Goal: Information Seeking & Learning: Find contact information

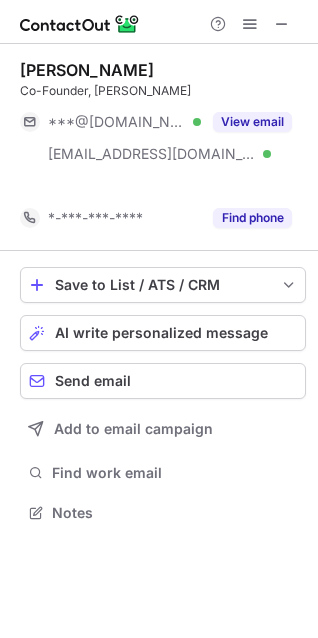
scroll to position [467, 318]
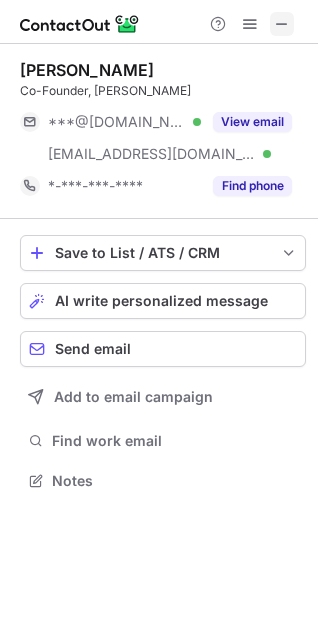
click at [281, 28] on span at bounding box center [282, 24] width 16 height 16
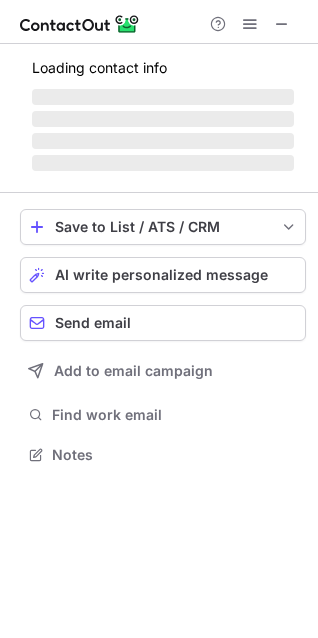
scroll to position [453, 318]
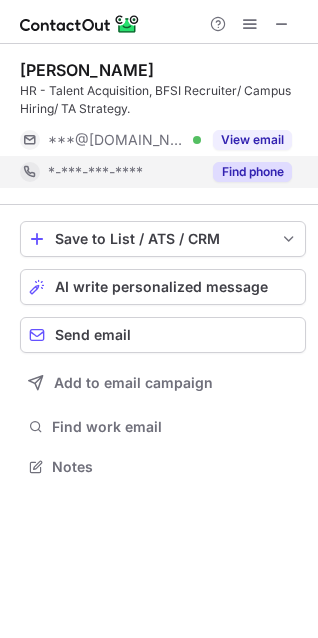
click at [266, 183] on div "Find phone" at bounding box center [246, 172] width 91 height 32
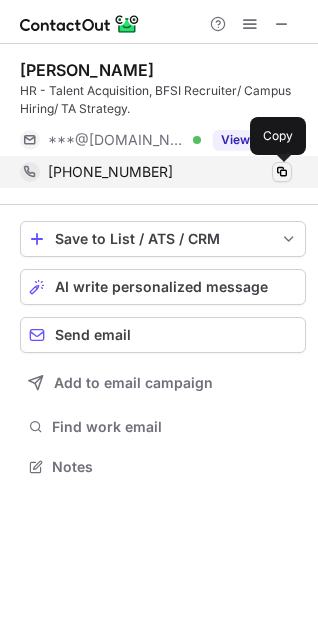
click at [282, 177] on span at bounding box center [282, 172] width 16 height 16
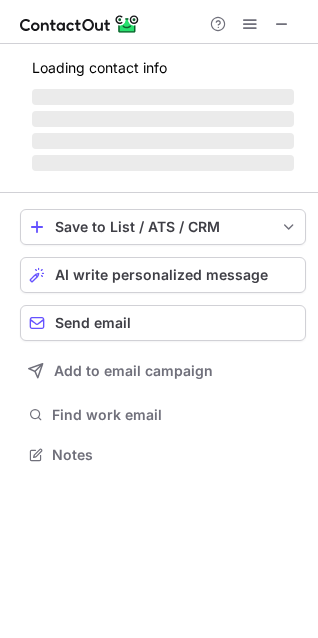
scroll to position [517, 318]
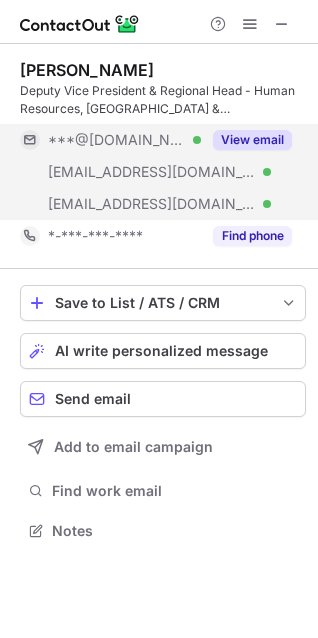
click at [260, 130] on button "View email" at bounding box center [252, 140] width 79 height 20
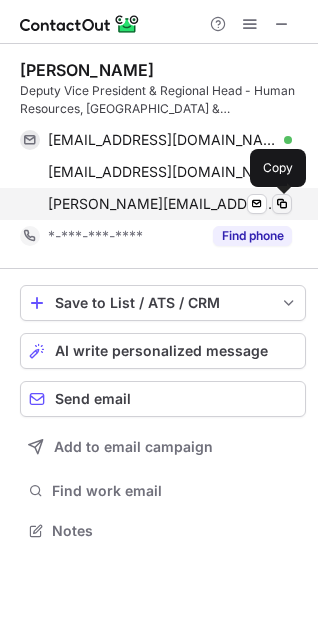
click at [285, 207] on span at bounding box center [282, 204] width 16 height 16
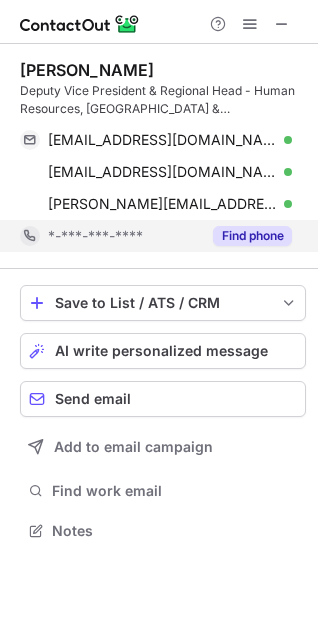
click at [248, 234] on button "Find phone" at bounding box center [252, 236] width 79 height 20
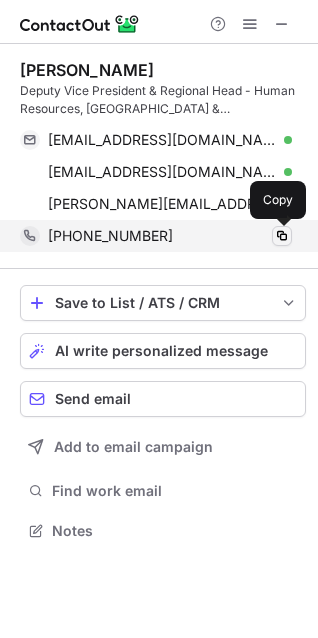
click at [280, 238] on span at bounding box center [282, 236] width 16 height 16
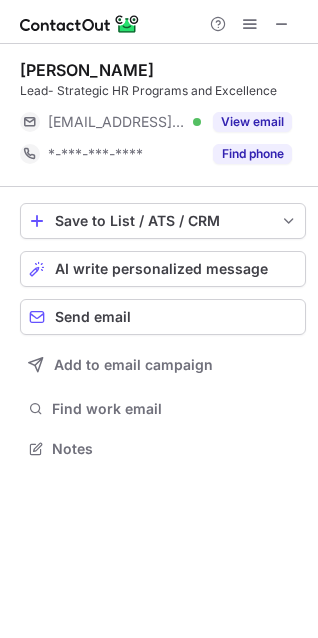
scroll to position [435, 318]
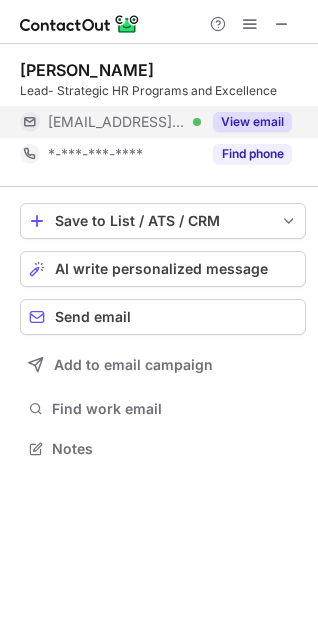
click at [243, 119] on button "View email" at bounding box center [252, 122] width 79 height 20
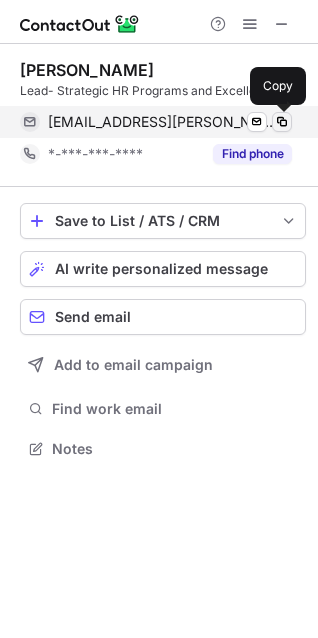
click at [286, 118] on span at bounding box center [282, 122] width 16 height 16
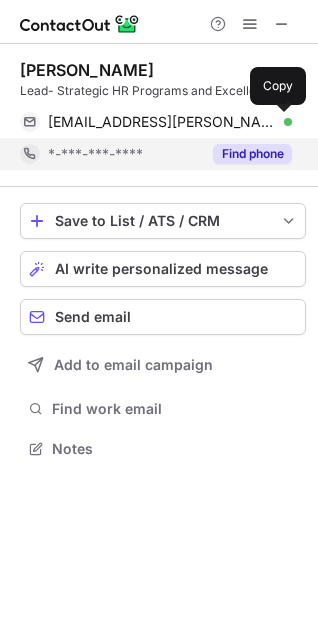
click at [239, 152] on button "Find phone" at bounding box center [252, 154] width 79 height 20
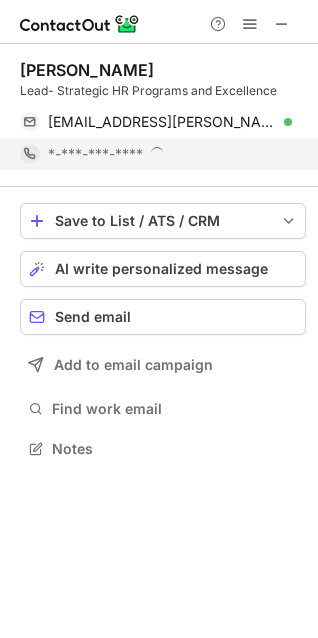
scroll to position [448, 318]
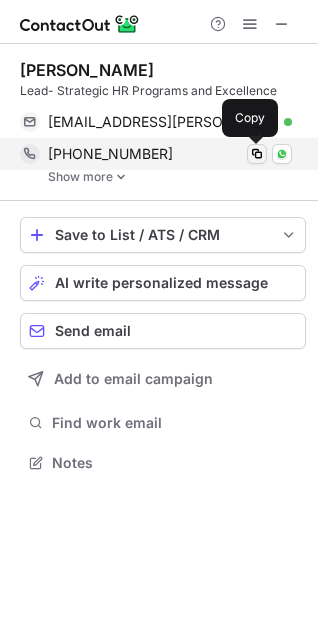
click at [251, 159] on span at bounding box center [257, 154] width 16 height 16
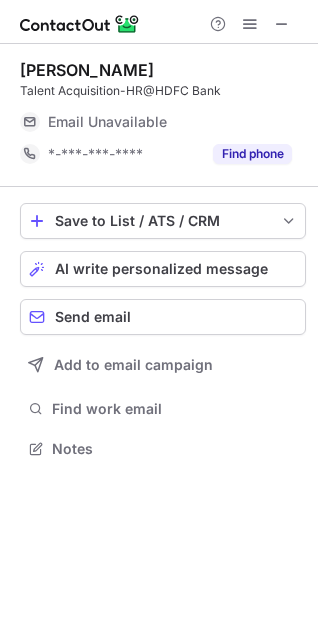
scroll to position [467, 318]
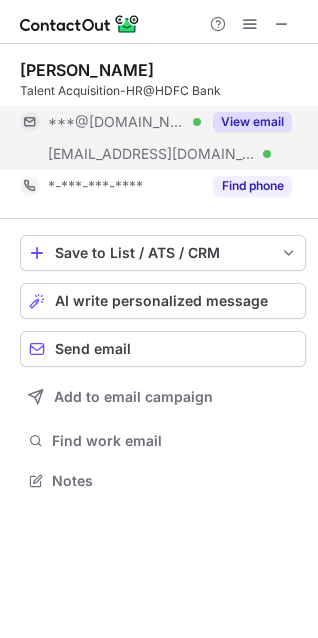
click at [228, 113] on button "View email" at bounding box center [252, 122] width 79 height 20
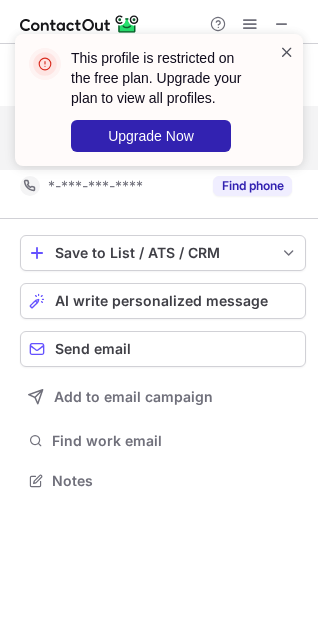
click at [282, 50] on span at bounding box center [287, 52] width 16 height 20
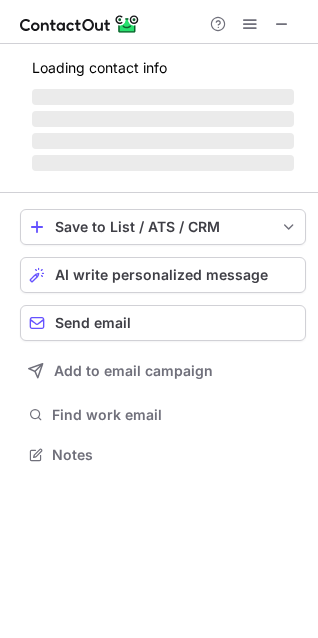
scroll to position [417, 318]
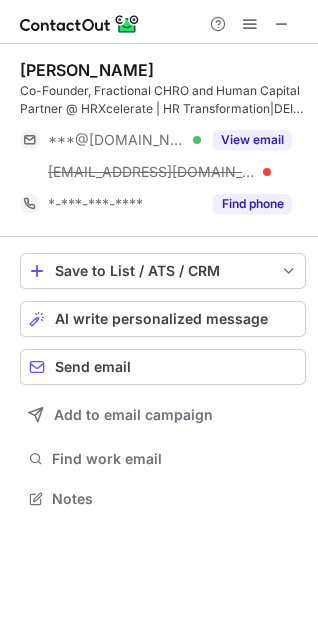
scroll to position [485, 318]
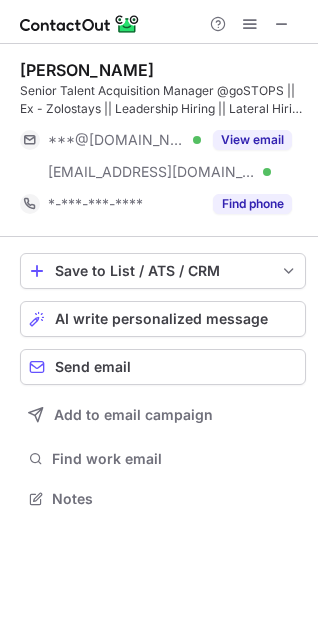
scroll to position [485, 318]
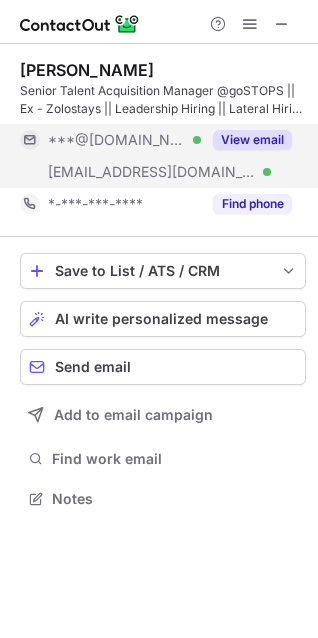
click at [236, 145] on button "View email" at bounding box center [252, 140] width 79 height 20
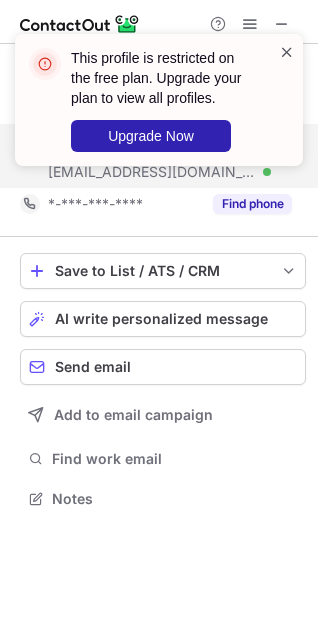
click at [284, 61] on span at bounding box center [287, 52] width 16 height 20
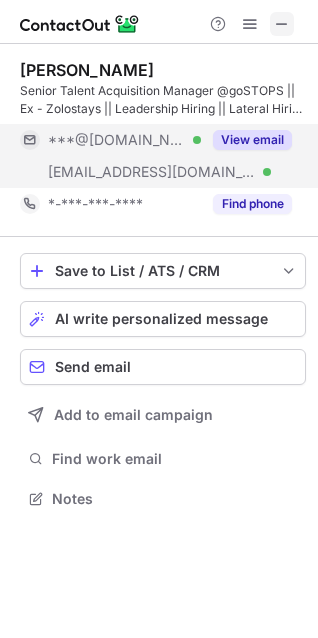
click at [277, 24] on span at bounding box center [282, 24] width 16 height 16
click at [290, 34] on button at bounding box center [282, 24] width 24 height 24
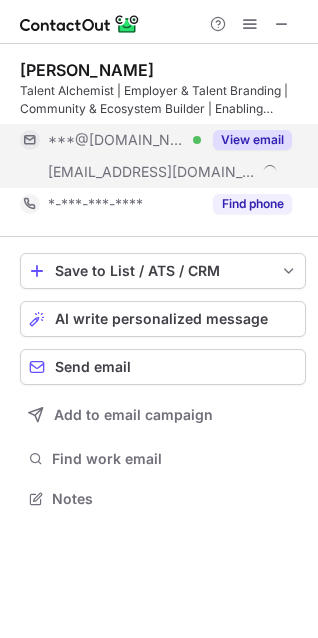
scroll to position [485, 318]
click at [283, 21] on span at bounding box center [282, 24] width 16 height 16
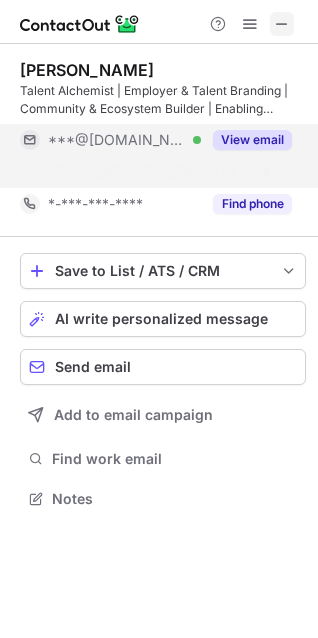
scroll to position [453, 318]
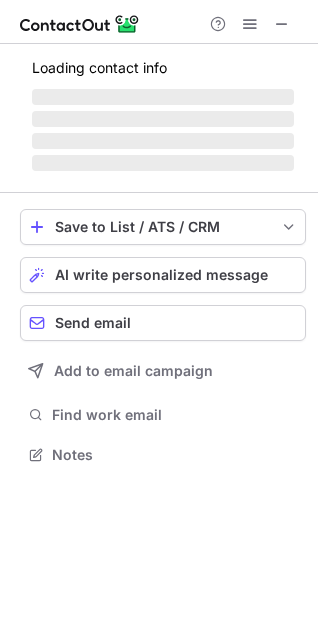
scroll to position [453, 318]
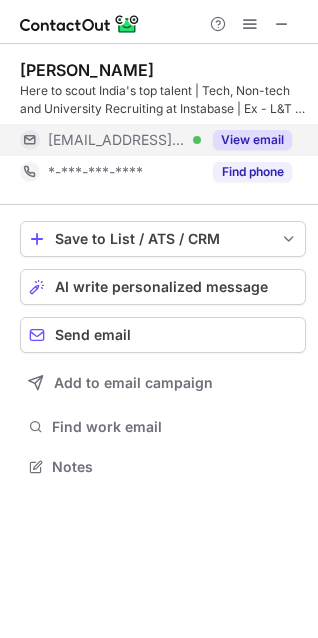
click at [266, 137] on button "View email" at bounding box center [252, 140] width 79 height 20
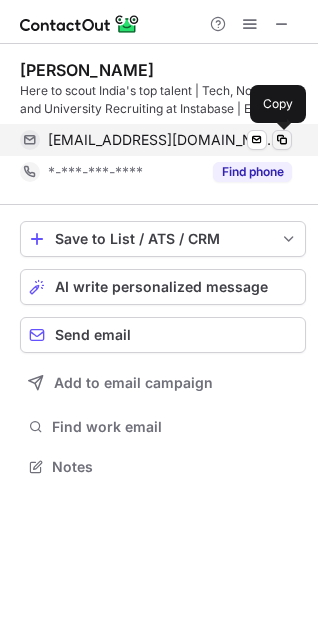
click at [280, 138] on span at bounding box center [282, 140] width 16 height 16
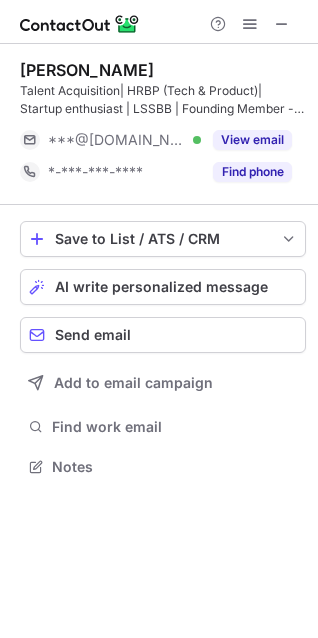
scroll to position [453, 318]
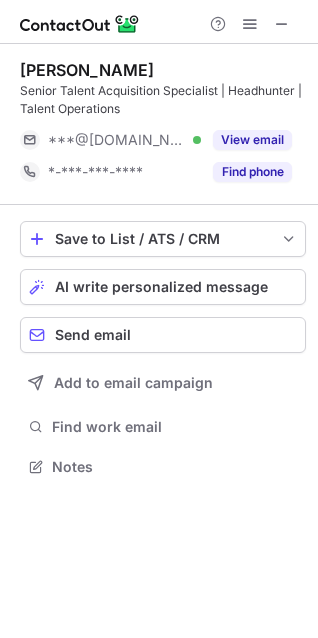
scroll to position [453, 318]
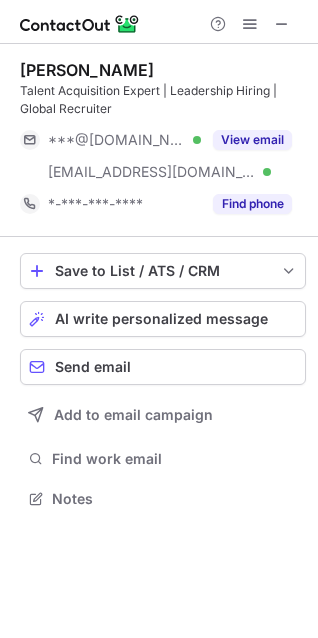
scroll to position [485, 318]
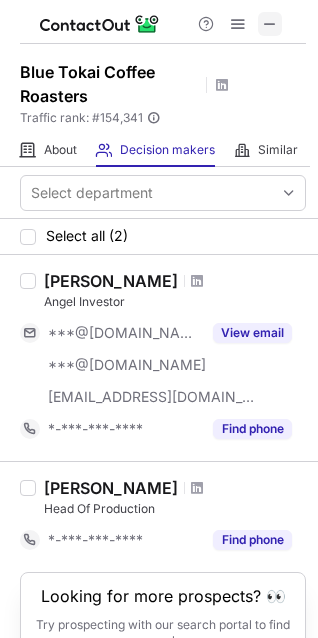
click at [273, 25] on span at bounding box center [270, 24] width 16 height 16
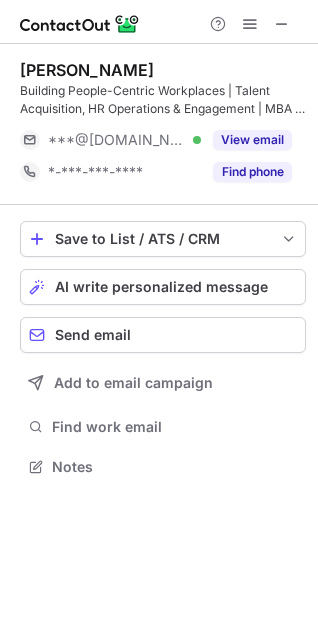
scroll to position [453, 318]
click at [285, 9] on div at bounding box center [159, 22] width 318 height 44
click at [286, 27] on span at bounding box center [282, 24] width 16 height 16
click at [293, 28] on button at bounding box center [282, 24] width 24 height 24
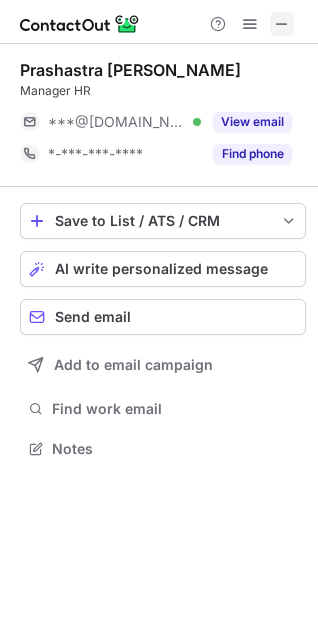
scroll to position [435, 318]
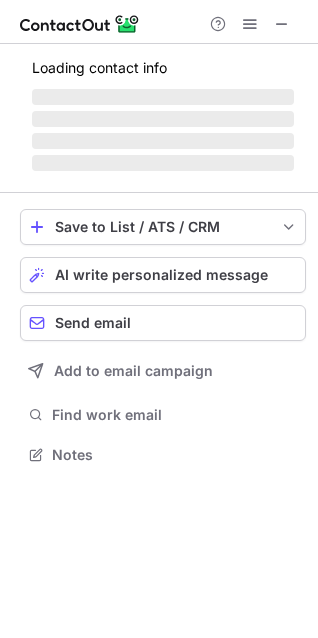
scroll to position [467, 318]
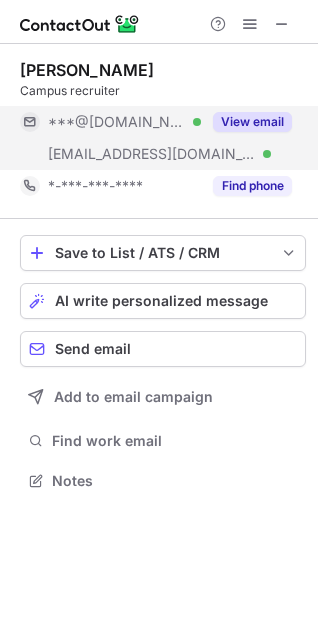
click at [219, 120] on button "View email" at bounding box center [252, 122] width 79 height 20
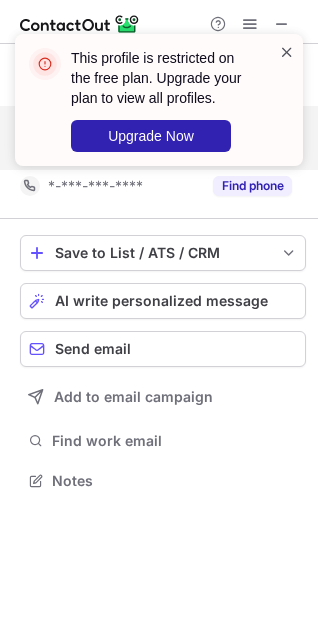
click at [284, 47] on span at bounding box center [287, 52] width 16 height 20
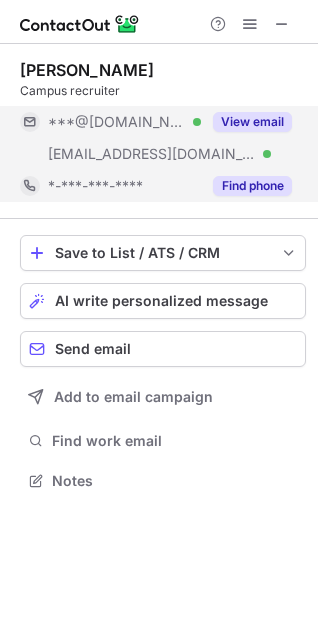
click at [254, 186] on button "Find phone" at bounding box center [252, 186] width 79 height 20
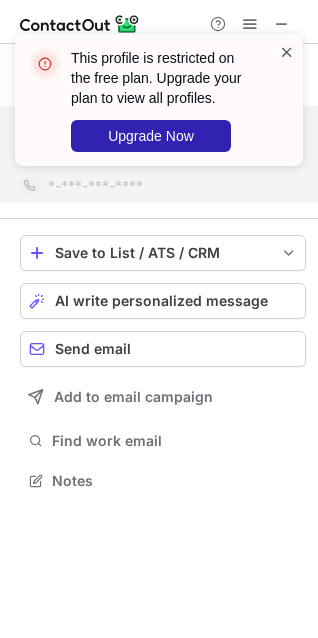
click at [281, 57] on span at bounding box center [287, 52] width 16 height 20
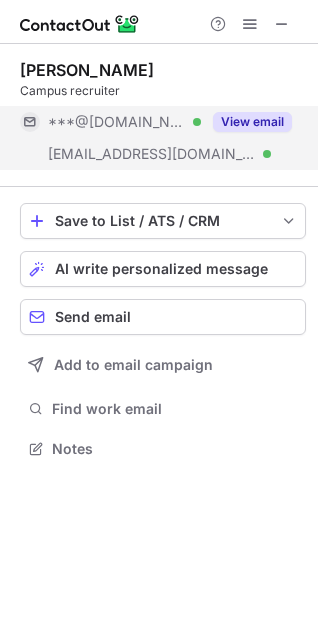
scroll to position [435, 318]
click at [276, 24] on span at bounding box center [282, 24] width 16 height 16
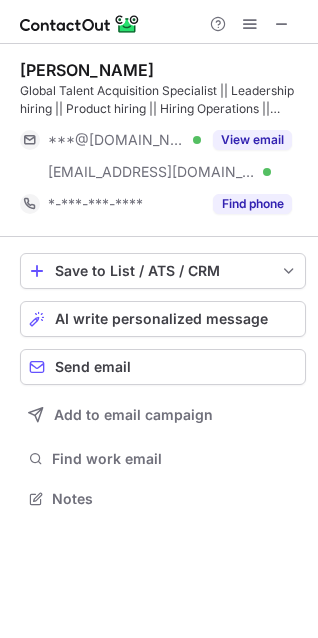
scroll to position [485, 318]
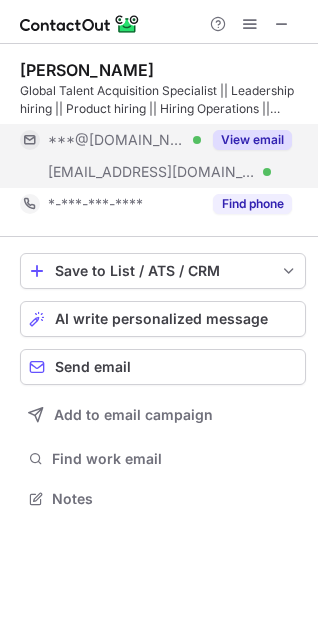
click at [284, 134] on button "View email" at bounding box center [252, 140] width 79 height 20
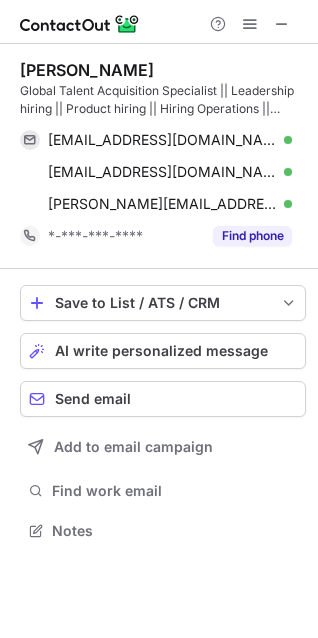
scroll to position [517, 318]
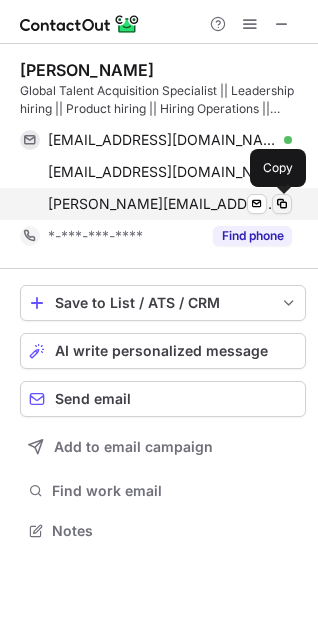
click at [288, 205] on span at bounding box center [282, 204] width 16 height 16
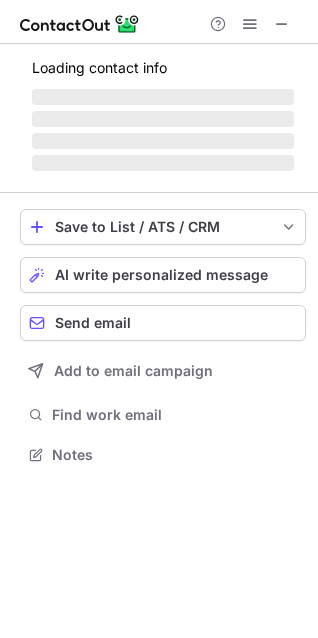
scroll to position [435, 318]
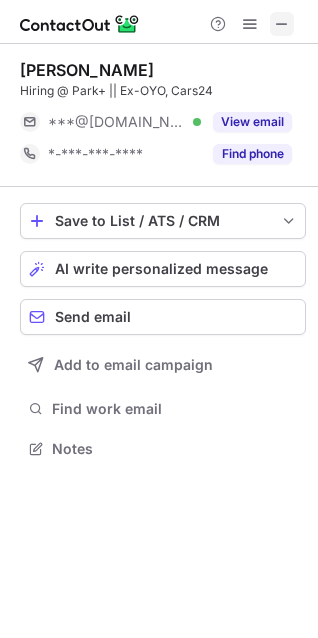
click at [292, 18] on button at bounding box center [282, 24] width 24 height 24
